Goal: Task Accomplishment & Management: Complete application form

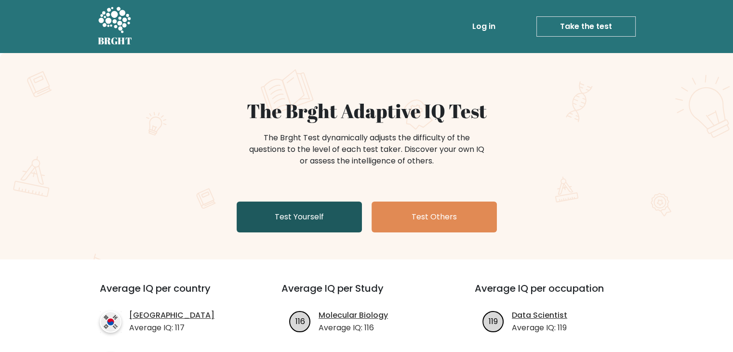
click at [325, 226] on link "Test Yourself" at bounding box center [298, 216] width 125 height 31
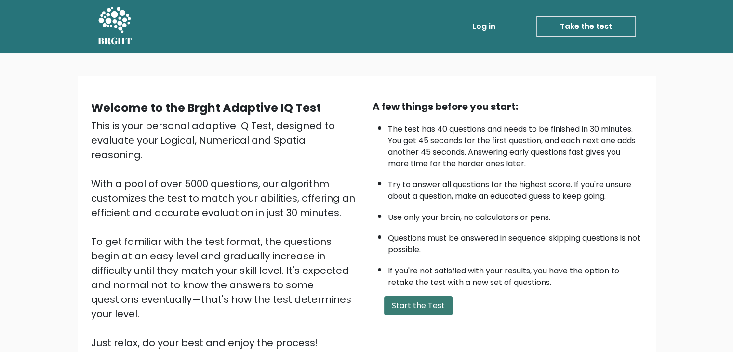
click at [412, 303] on button "Start the Test" at bounding box center [418, 305] width 68 height 19
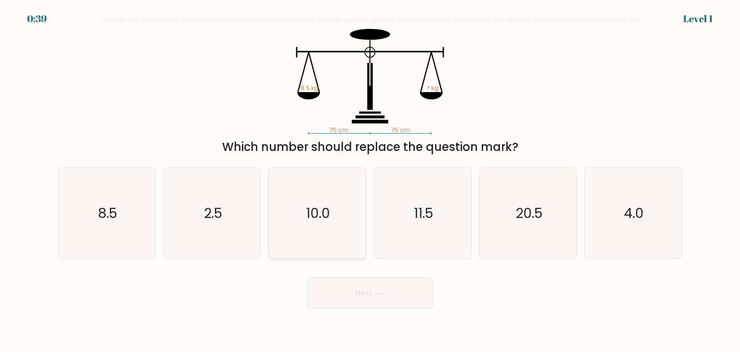
click at [305, 221] on icon "10.0" at bounding box center [317, 213] width 91 height 91
click at [370, 181] on input "c. 10.0" at bounding box center [370, 178] width 0 height 5
radio input "true"
click at [366, 297] on button "Next" at bounding box center [369, 292] width 125 height 31
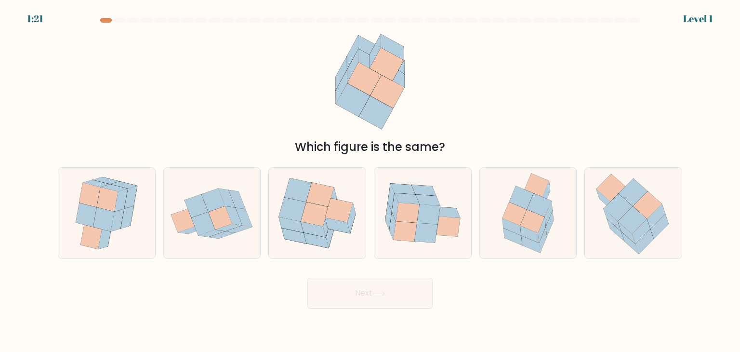
click at [384, 299] on button "Next" at bounding box center [369, 292] width 125 height 31
click at [331, 220] on icon at bounding box center [337, 225] width 25 height 15
click at [370, 181] on input "c." at bounding box center [370, 178] width 0 height 5
radio input "true"
click at [376, 288] on button "Next" at bounding box center [369, 292] width 125 height 31
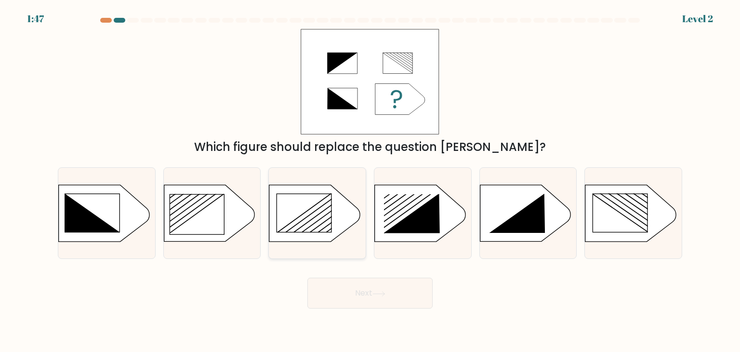
click at [323, 223] on rect at bounding box center [304, 213] width 54 height 38
click at [370, 181] on input "c." at bounding box center [370, 178] width 0 height 5
radio input "true"
click at [367, 286] on button "Next" at bounding box center [369, 292] width 125 height 31
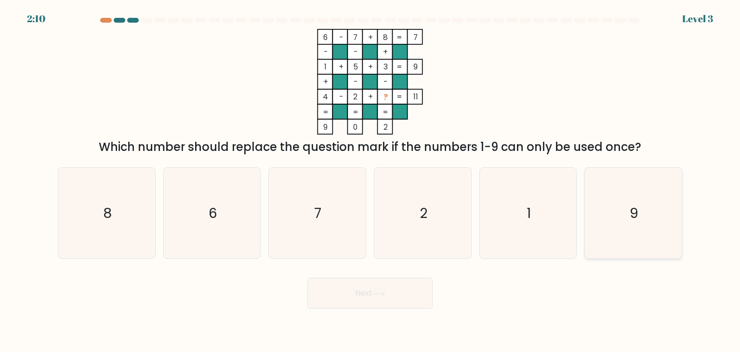
click at [628, 230] on icon "9" at bounding box center [633, 213] width 91 height 91
click at [370, 181] on input "f. 9" at bounding box center [370, 178] width 0 height 5
radio input "true"
click at [408, 295] on button "Next" at bounding box center [369, 292] width 125 height 31
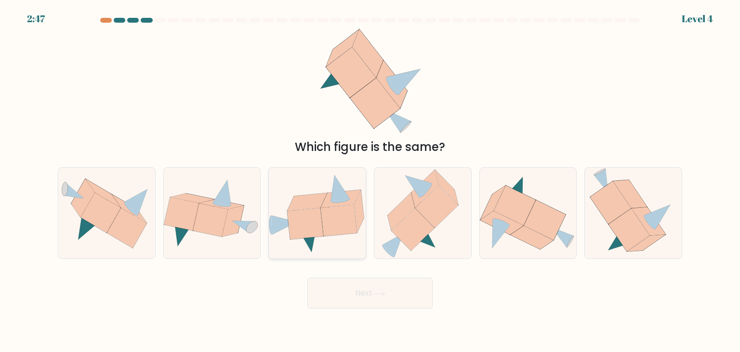
click at [315, 218] on icon at bounding box center [306, 223] width 36 height 31
click at [370, 181] on input "c." at bounding box center [370, 178] width 0 height 5
radio input "true"
click at [374, 301] on button "Next" at bounding box center [369, 292] width 125 height 31
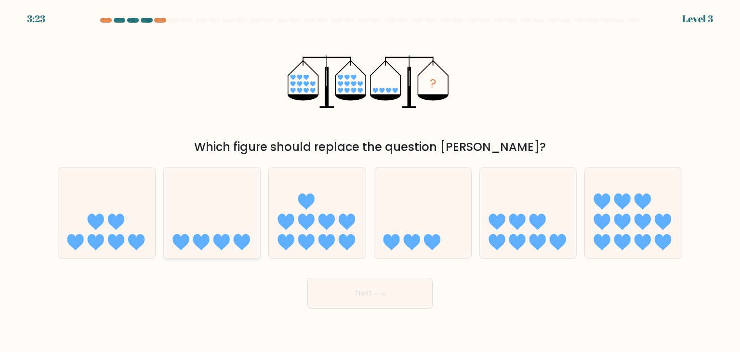
click at [222, 241] on icon at bounding box center [221, 242] width 16 height 16
click at [370, 181] on input "b." at bounding box center [370, 178] width 0 height 5
radio input "true"
click at [357, 313] on body "3:22 Level 3" at bounding box center [370, 176] width 740 height 352
click at [357, 313] on body "3:21 Level 3" at bounding box center [370, 176] width 740 height 352
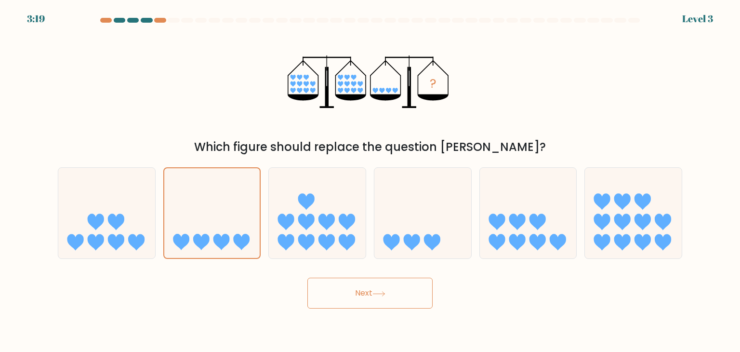
click at [391, 297] on button "Next" at bounding box center [369, 292] width 125 height 31
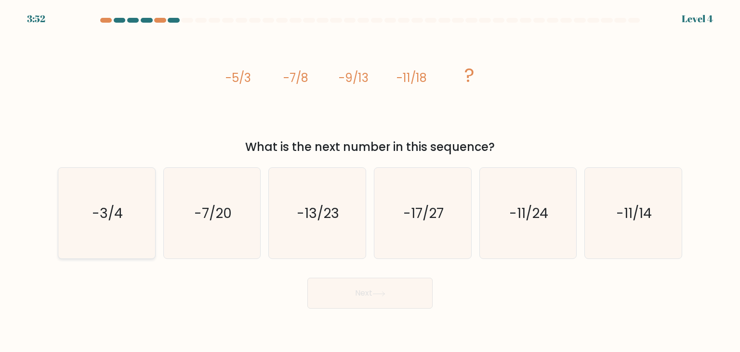
click at [127, 239] on icon "-3/4" at bounding box center [106, 213] width 91 height 91
click at [370, 181] on input "a. -3/4" at bounding box center [370, 178] width 0 height 5
radio input "true"
click at [343, 297] on button "Next" at bounding box center [369, 292] width 125 height 31
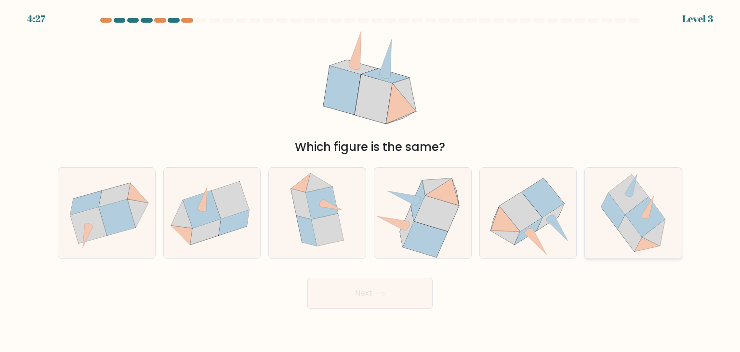
click at [632, 216] on icon at bounding box center [645, 217] width 39 height 40
click at [370, 181] on input "f." at bounding box center [370, 178] width 0 height 5
radio input "true"
click at [399, 292] on button "Next" at bounding box center [369, 292] width 125 height 31
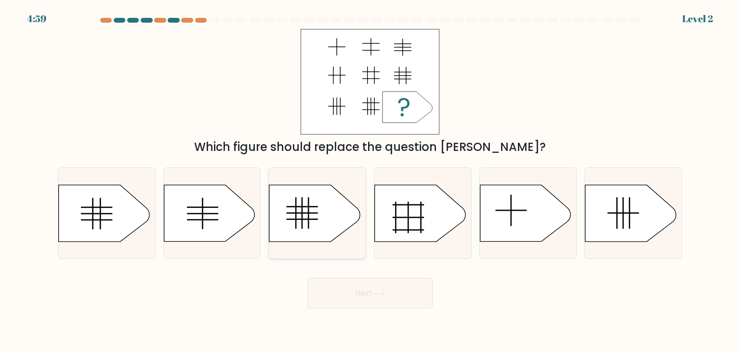
click at [302, 218] on rect at bounding box center [302, 218] width 31 height 1
click at [370, 181] on input "c." at bounding box center [370, 178] width 0 height 5
radio input "true"
click at [382, 291] on icon at bounding box center [378, 293] width 13 height 5
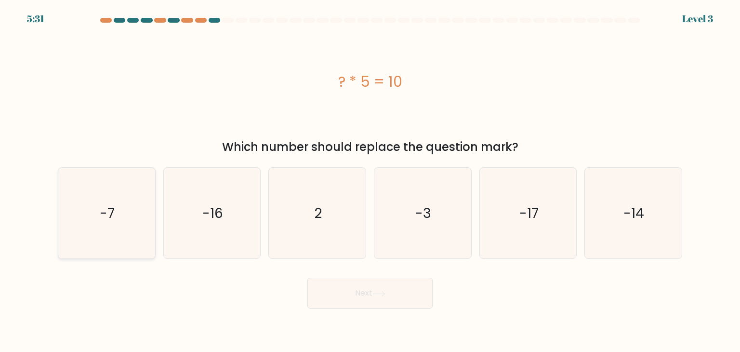
click at [127, 218] on icon "-7" at bounding box center [106, 213] width 91 height 91
click at [370, 181] on input "a. -7" at bounding box center [370, 178] width 0 height 5
radio input "true"
click at [386, 287] on button "Next" at bounding box center [369, 292] width 125 height 31
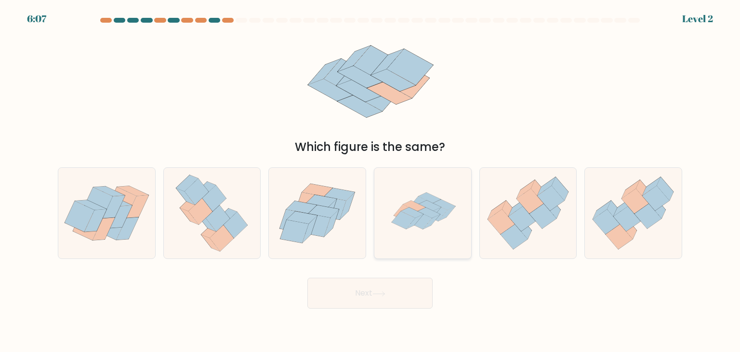
click at [423, 214] on icon at bounding box center [420, 220] width 24 height 18
click at [370, 181] on input "d." at bounding box center [370, 178] width 0 height 5
radio input "true"
click at [395, 288] on button "Next" at bounding box center [369, 292] width 125 height 31
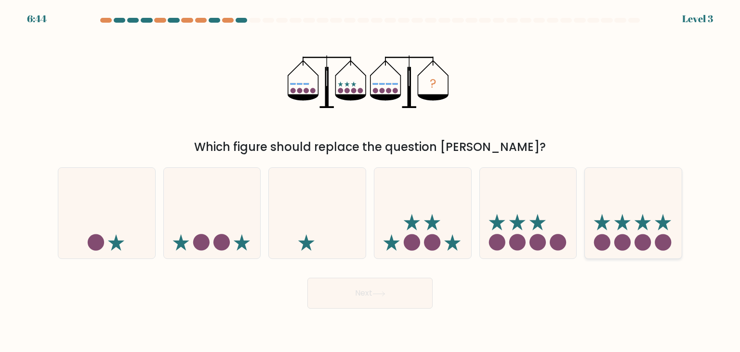
click at [626, 226] on icon at bounding box center [633, 213] width 97 height 80
click at [370, 181] on input "f." at bounding box center [370, 178] width 0 height 5
radio input "true"
click at [394, 308] on button "Next" at bounding box center [369, 292] width 125 height 31
